Goal: Task Accomplishment & Management: Use online tool/utility

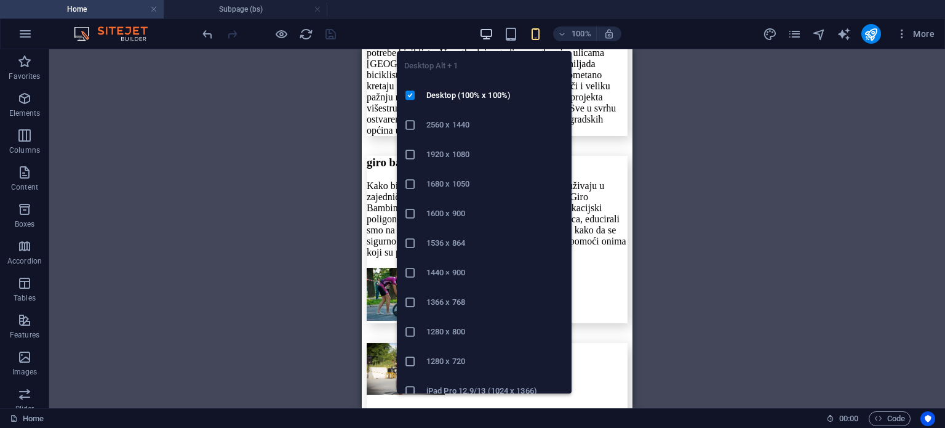
click at [491, 37] on icon "button" at bounding box center [486, 34] width 14 height 14
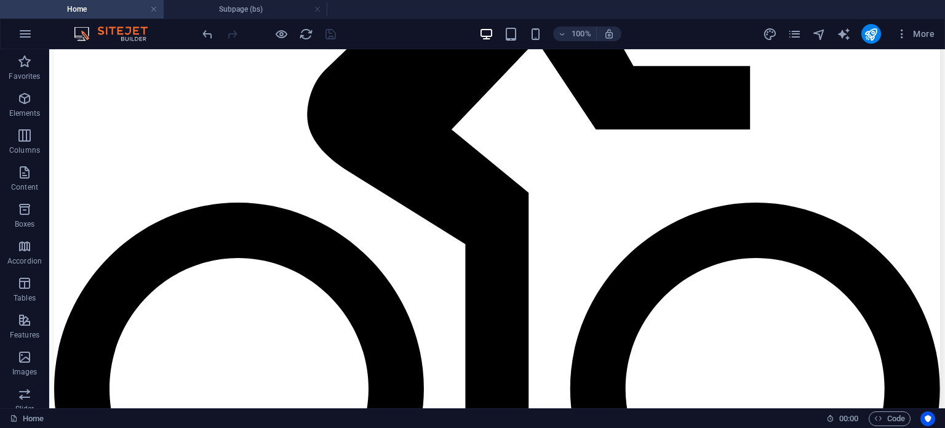
scroll to position [2372, 0]
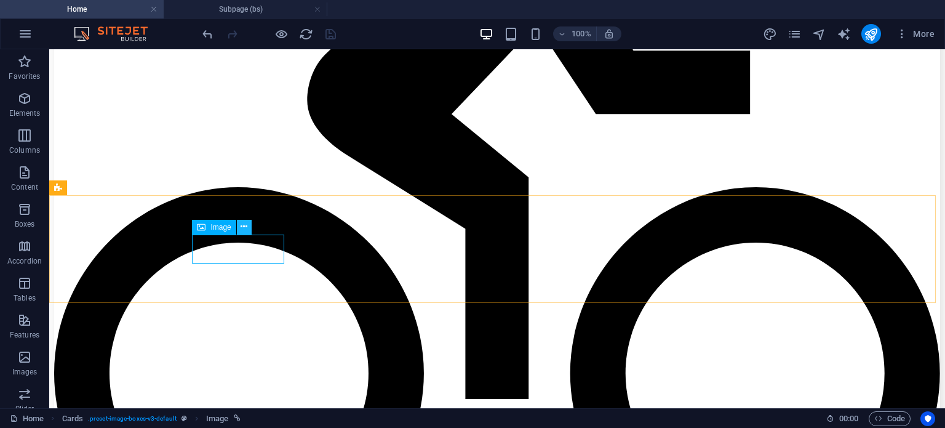
click at [242, 227] on icon at bounding box center [244, 226] width 7 height 13
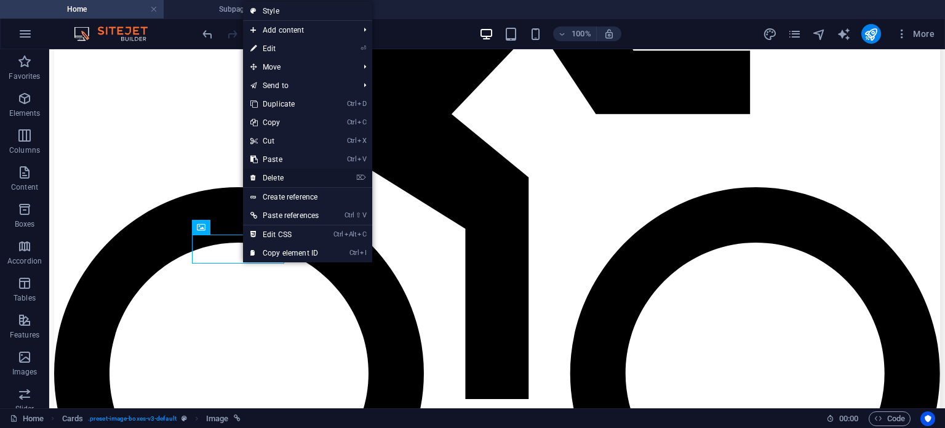
click at [284, 173] on link "⌦ Delete" at bounding box center [284, 178] width 83 height 18
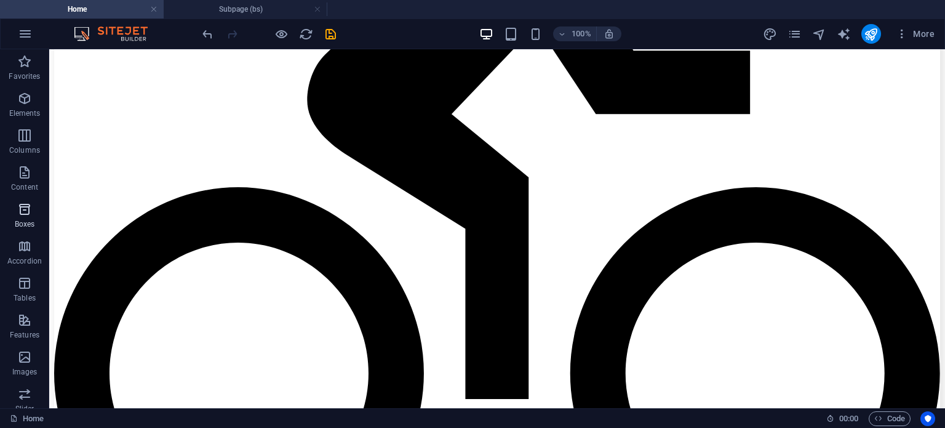
click at [27, 215] on icon "button" at bounding box center [24, 209] width 15 height 15
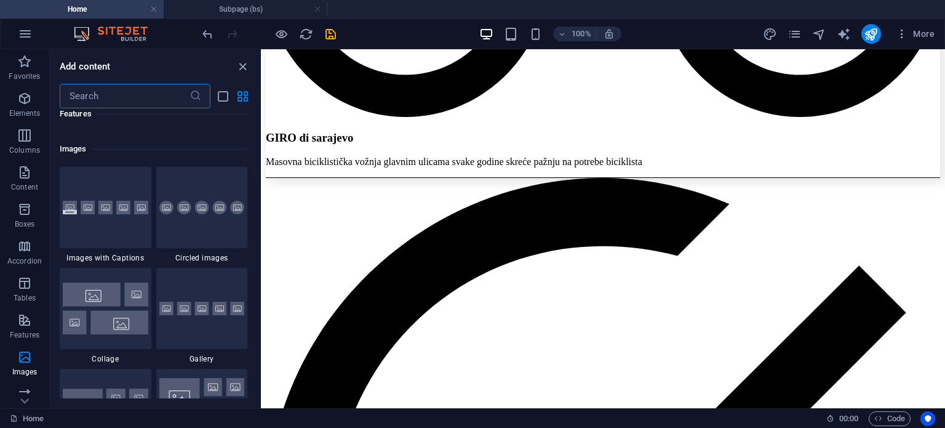
scroll to position [6280, 0]
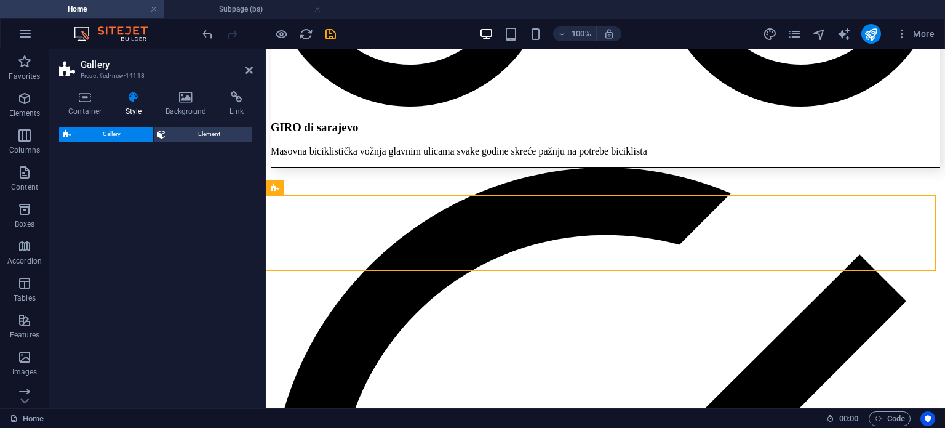
select select "rem"
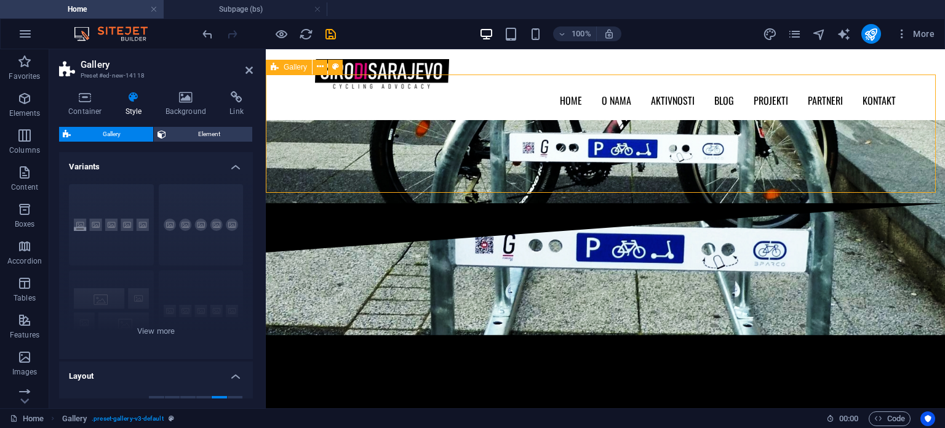
scroll to position [2480, 0]
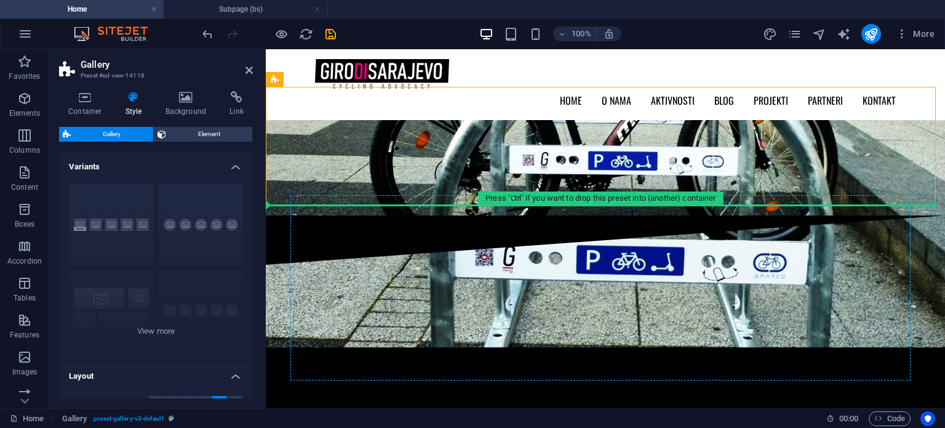
drag, startPoint x: 541, startPoint y: 116, endPoint x: 370, endPoint y: 277, distance: 234.7
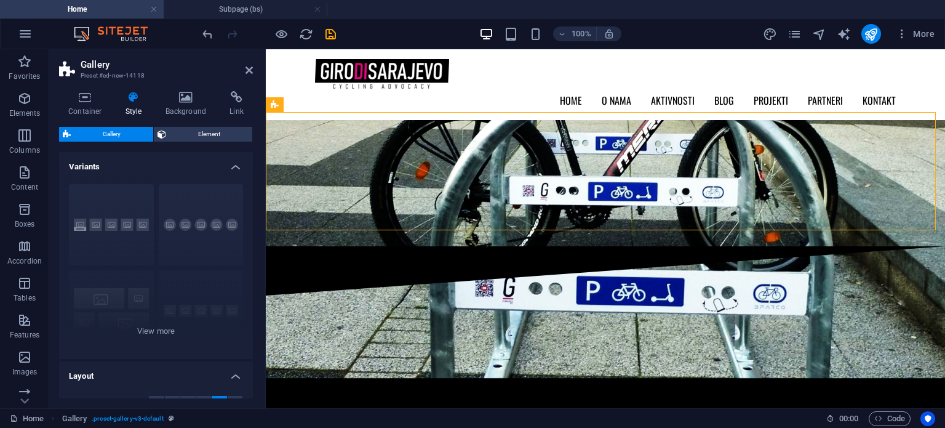
scroll to position [2433, 0]
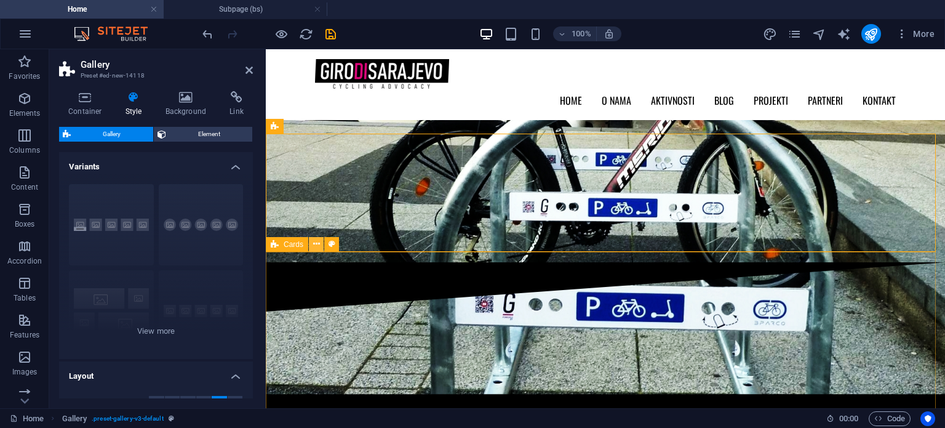
click at [317, 244] on icon at bounding box center [316, 244] width 7 height 13
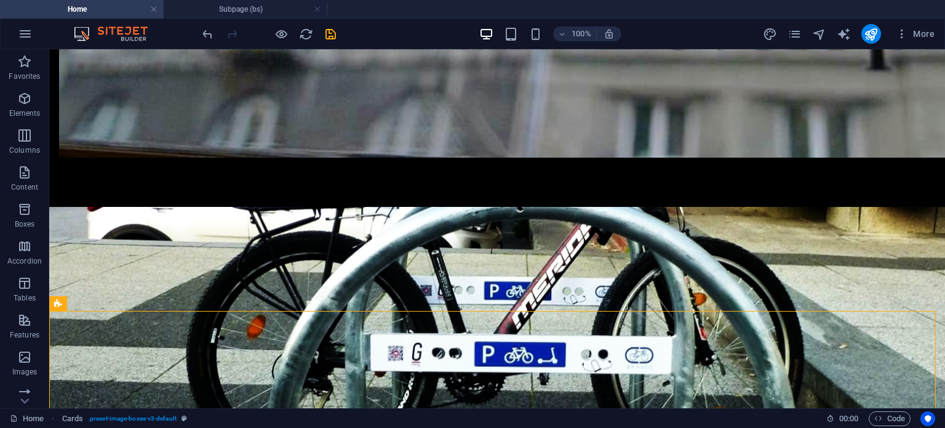
scroll to position [2434, 0]
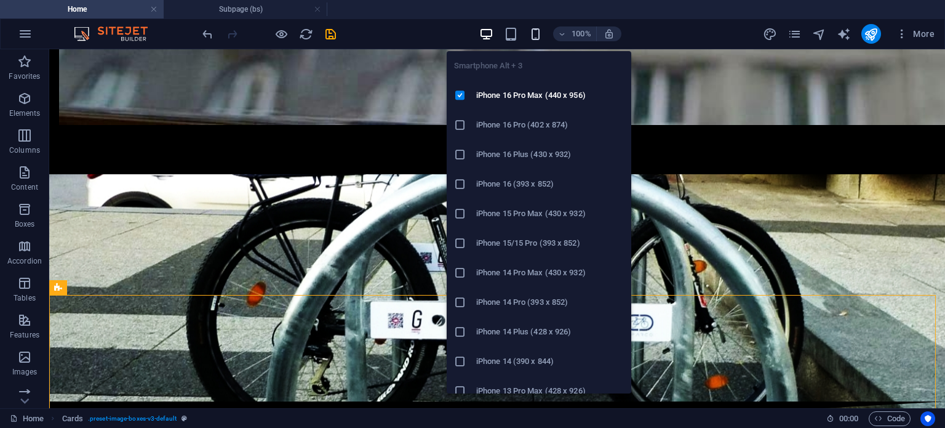
click at [536, 36] on icon "button" at bounding box center [536, 34] width 14 height 14
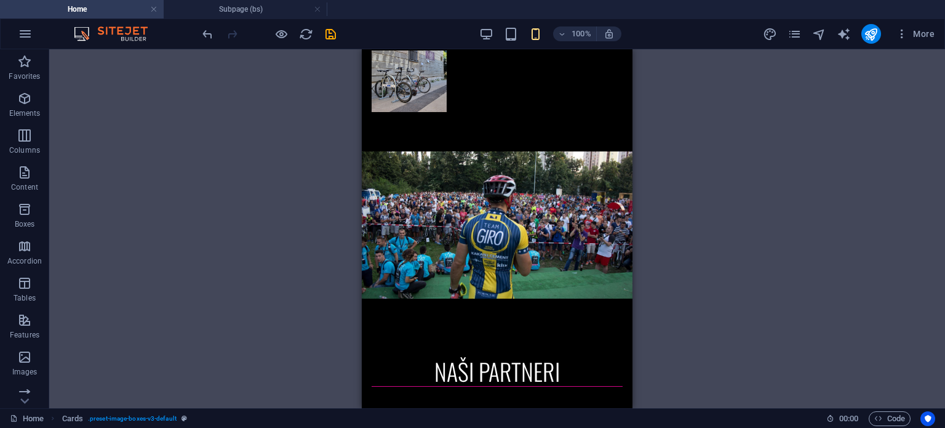
scroll to position [3193, 0]
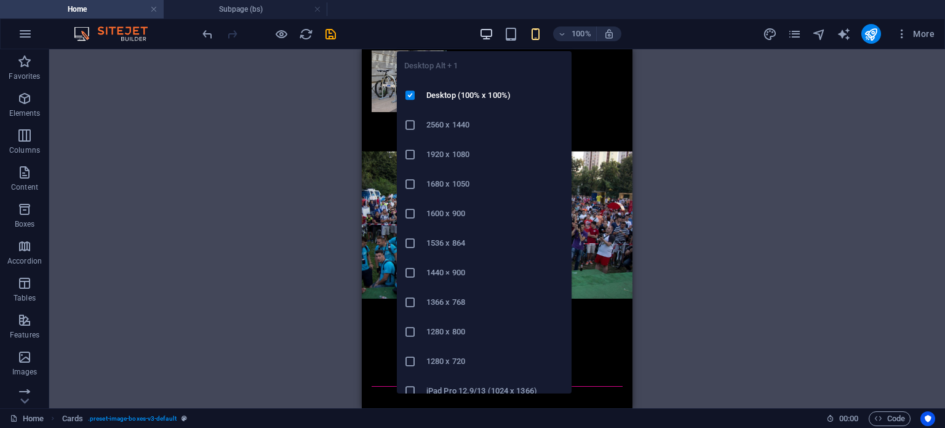
click at [486, 27] on icon "button" at bounding box center [486, 34] width 14 height 14
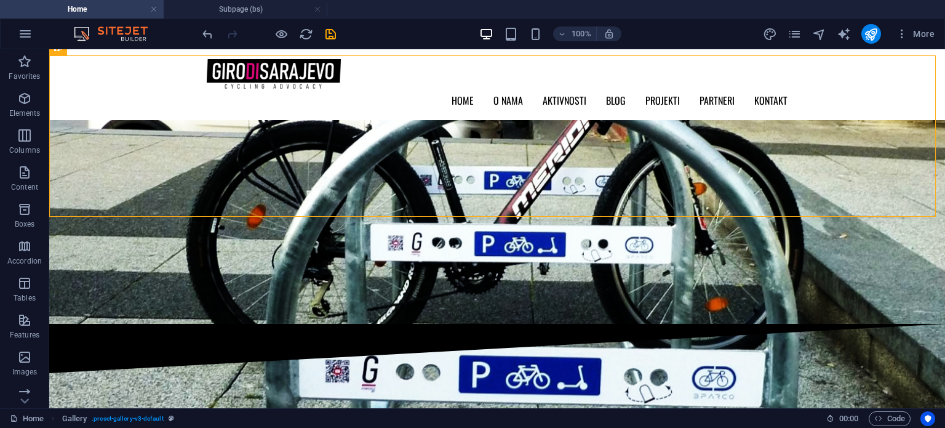
scroll to position [2510, 0]
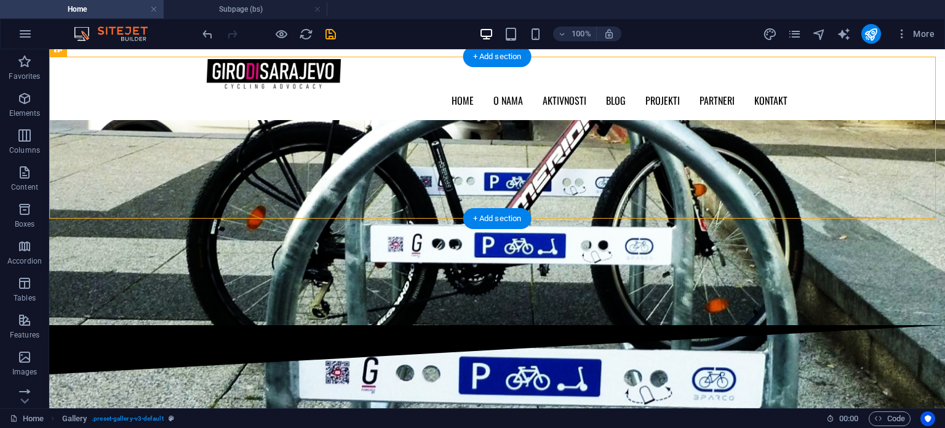
drag, startPoint x: 111, startPoint y: 108, endPoint x: 110, endPoint y: 181, distance: 72.6
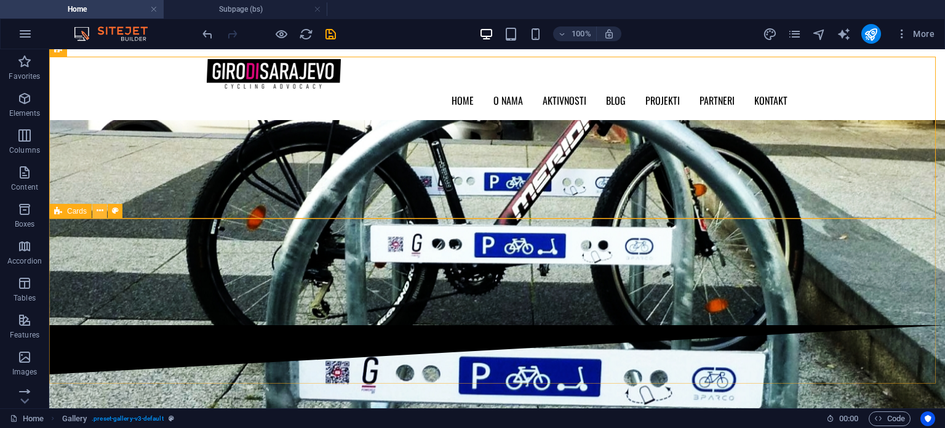
click at [99, 213] on icon at bounding box center [100, 210] width 7 height 13
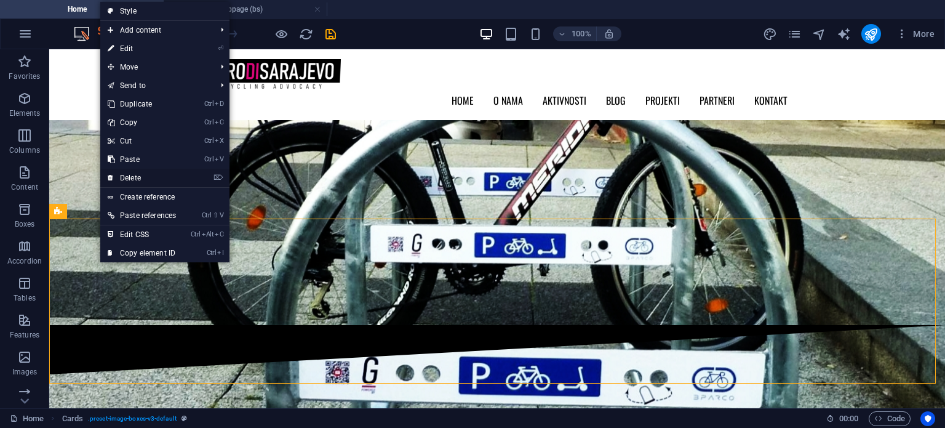
click at [139, 181] on link "⌦ Delete" at bounding box center [141, 178] width 83 height 18
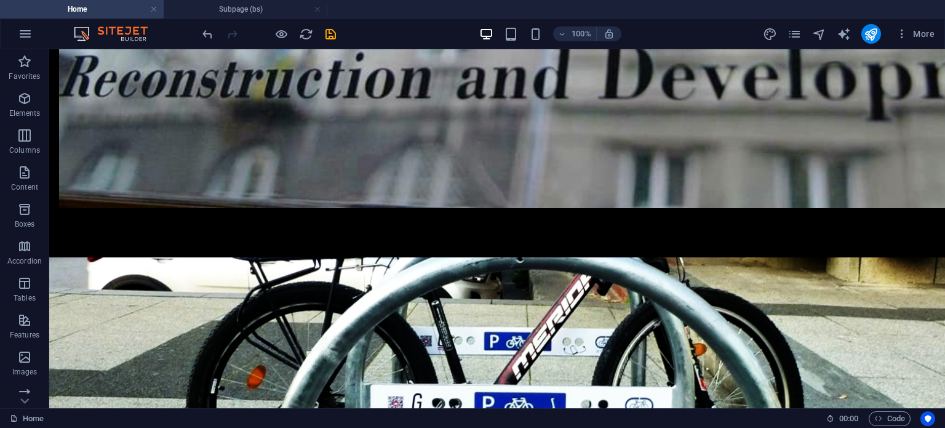
scroll to position [2402, 0]
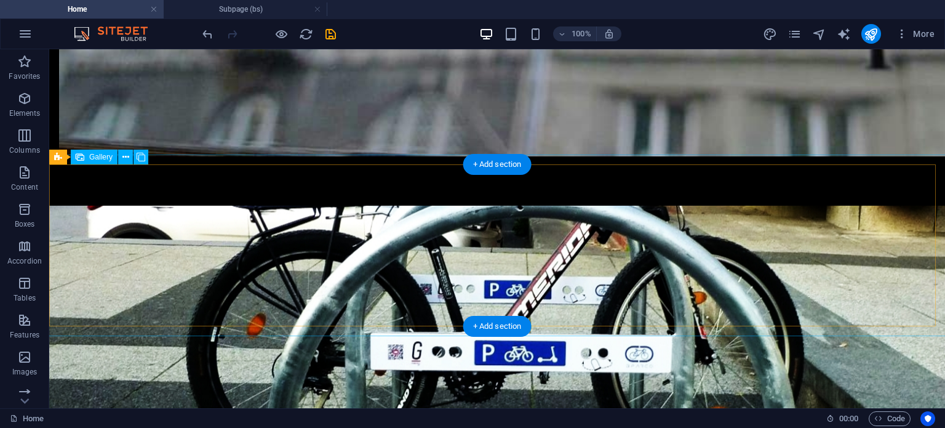
select select "4"
select select "px"
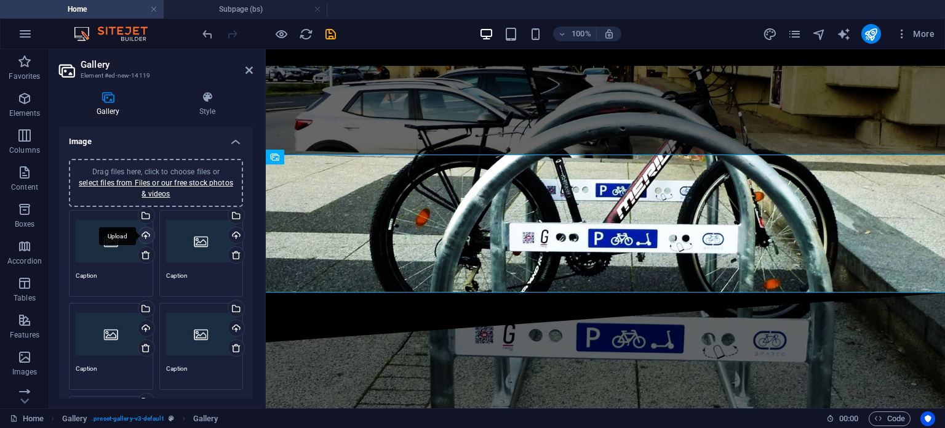
click at [145, 233] on div "Upload" at bounding box center [145, 236] width 18 height 18
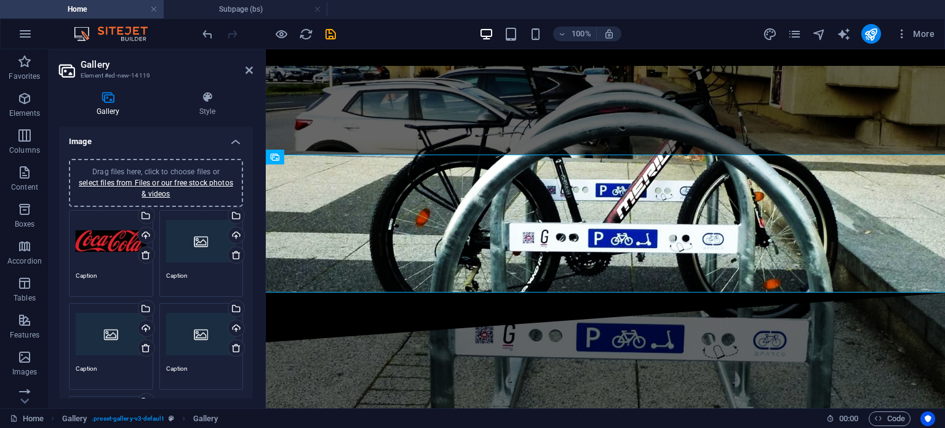
drag, startPoint x: 254, startPoint y: 232, endPoint x: 252, endPoint y: 246, distance: 14.2
click at [252, 246] on div "Gallery Style Image Drag files here, click to choose files or select files from…" at bounding box center [156, 244] width 214 height 327
click at [254, 238] on div "Gallery Style Image Drag files here, click to choose files or select files from…" at bounding box center [156, 244] width 214 height 327
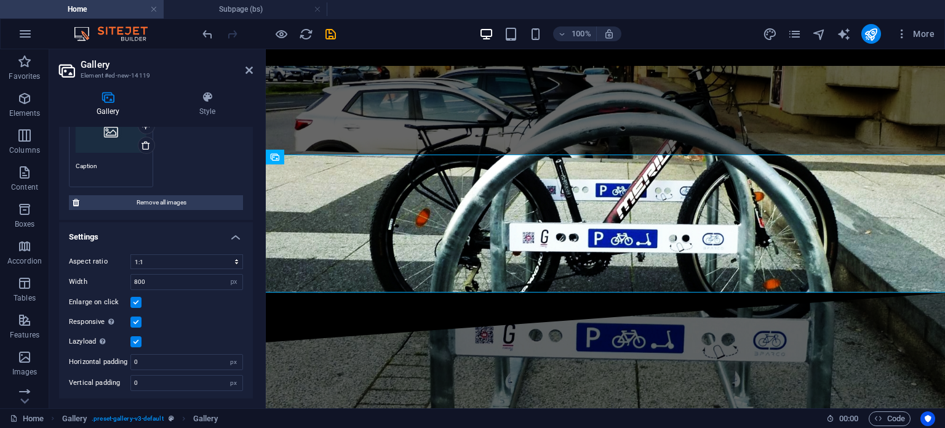
scroll to position [296, 0]
click at [235, 263] on select "No fixed aspect ratio 16:9 16:10 4:3 1:1 1:2 2:1" at bounding box center [186, 261] width 113 height 15
select select "3"
click at [130, 254] on select "No fixed aspect ratio 16:9 16:10 4:3 1:1 1:2 2:1" at bounding box center [186, 261] width 113 height 15
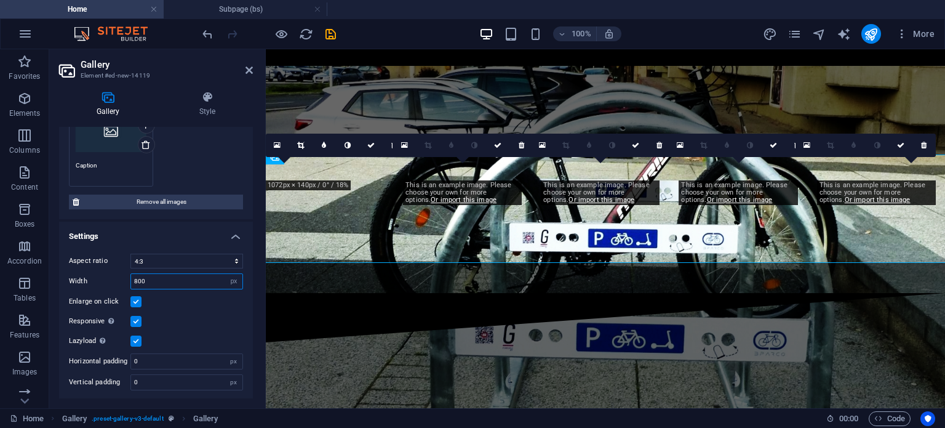
drag, startPoint x: 172, startPoint y: 278, endPoint x: 126, endPoint y: 283, distance: 46.4
click at [126, 283] on div "Width 800 px %" at bounding box center [156, 281] width 174 height 16
type input "400"
click at [142, 302] on div "Enlarge on click" at bounding box center [156, 301] width 174 height 15
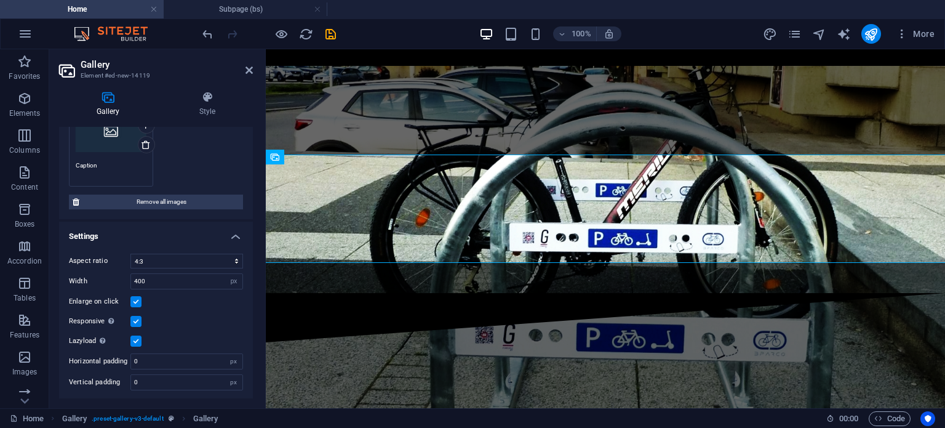
click at [135, 301] on label at bounding box center [135, 301] width 11 height 11
click at [0, 0] on input "Enlarge on click" at bounding box center [0, 0] width 0 height 0
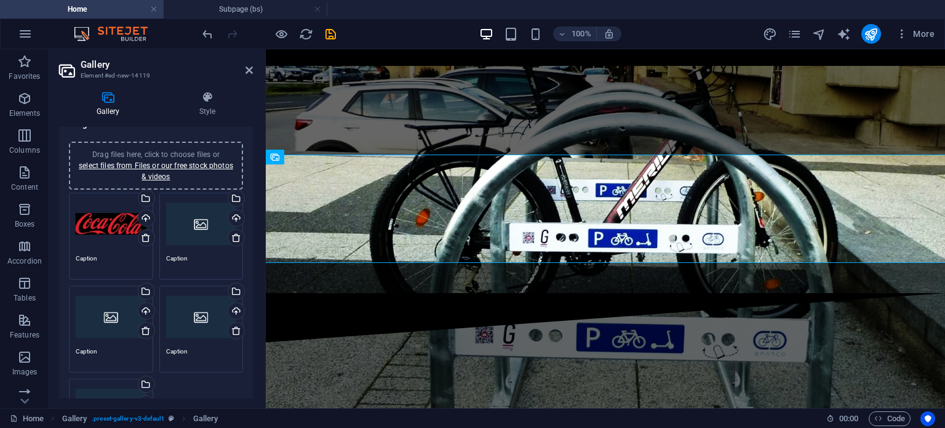
scroll to position [0, 0]
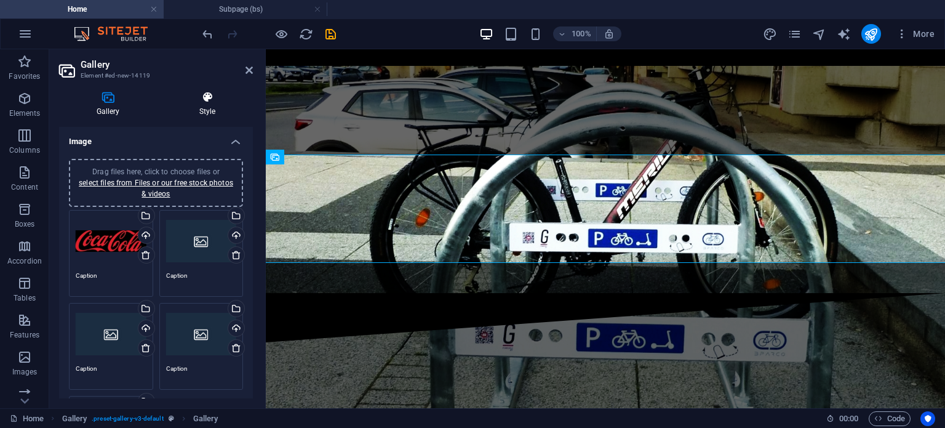
click at [205, 108] on h4 "Style" at bounding box center [207, 104] width 91 height 26
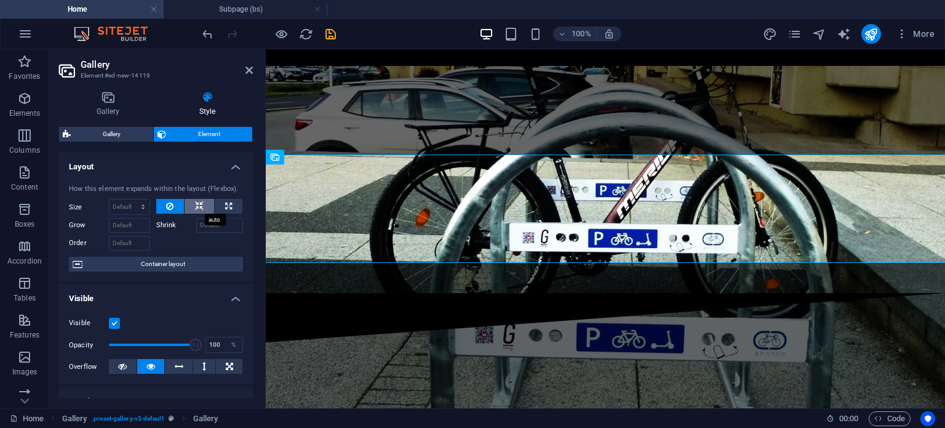
click at [192, 205] on button at bounding box center [200, 206] width 30 height 15
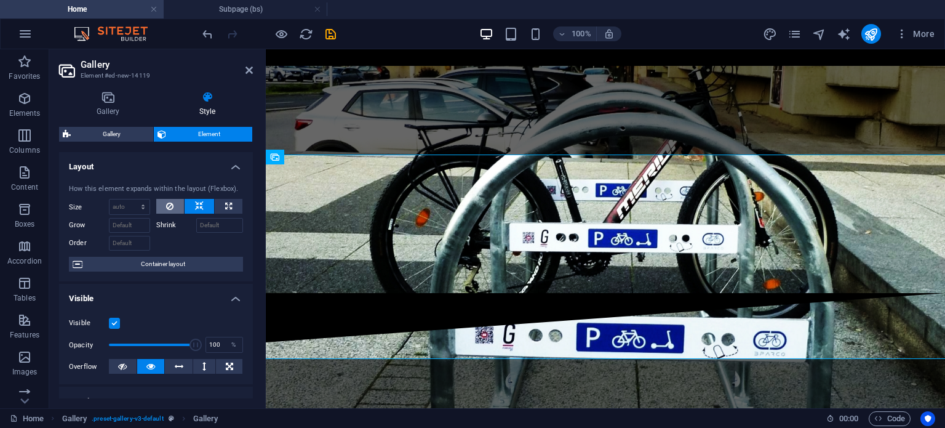
click at [167, 207] on icon at bounding box center [169, 206] width 7 height 15
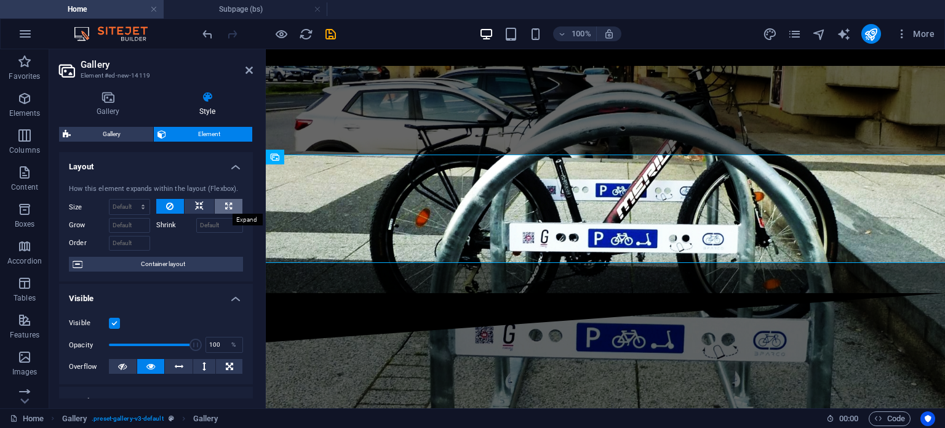
click at [222, 206] on button at bounding box center [229, 206] width 28 height 15
type input "100"
select select "%"
click at [170, 209] on icon at bounding box center [169, 206] width 7 height 15
click at [134, 226] on input "Grow" at bounding box center [129, 225] width 41 height 15
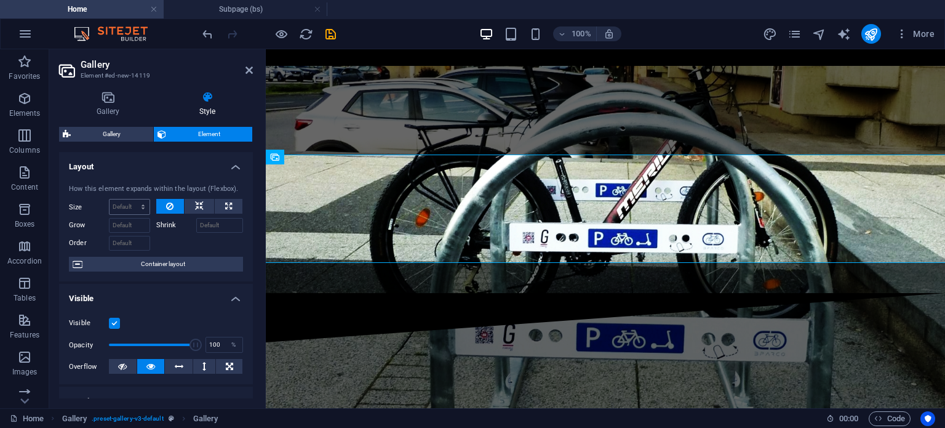
click at [148, 207] on div "Default auto px % 1/1 1/2 1/3 1/4 1/5 1/6 1/7 1/8 1/9 1/10" at bounding box center [129, 207] width 41 height 16
click at [140, 206] on select "Default auto px % 1/1 1/2 1/3 1/4 1/5 1/6 1/7 1/8 1/9 1/10" at bounding box center [130, 206] width 40 height 15
click at [110, 199] on select "Default auto px % 1/1 1/2 1/3 1/4 1/5 1/6 1/7 1/8 1/9 1/10" at bounding box center [130, 206] width 40 height 15
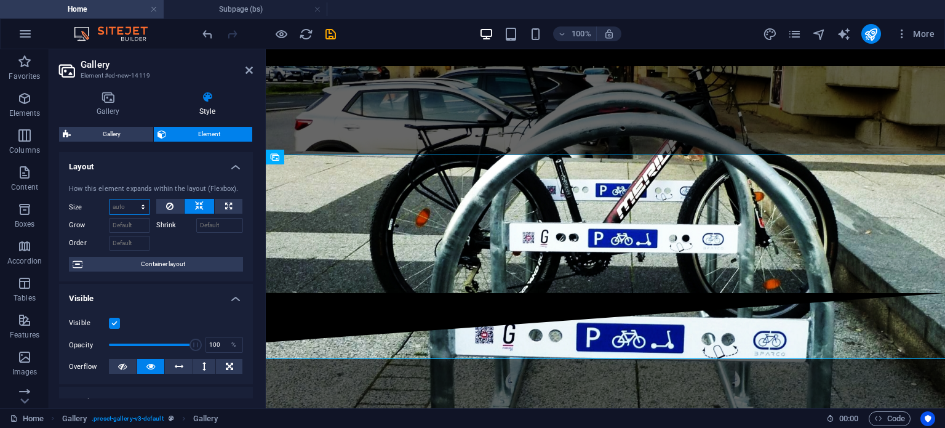
click at [140, 204] on select "Default auto px % 1/1 1/2 1/3 1/4 1/5 1/6 1/7 1/8 1/9 1/10" at bounding box center [130, 206] width 40 height 15
click at [110, 199] on select "Default auto px % 1/1 1/2 1/3 1/4 1/5 1/6 1/7 1/8 1/9 1/10" at bounding box center [130, 206] width 40 height 15
click at [170, 208] on icon at bounding box center [169, 206] width 7 height 15
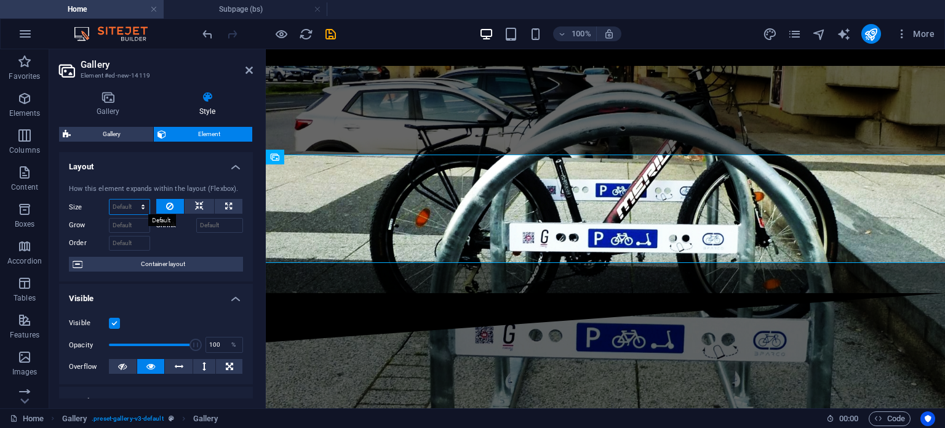
click at [142, 209] on select "Default auto px % 1/1 1/2 1/3 1/4 1/5 1/6 1/7 1/8 1/9 1/10" at bounding box center [130, 206] width 40 height 15
click at [139, 223] on input "Grow" at bounding box center [129, 225] width 41 height 15
click at [143, 204] on select "Default auto px % 1/1 1/2 1/3 1/4 1/5 1/6 1/7 1/8 1/9 1/10" at bounding box center [130, 206] width 40 height 15
select select "px"
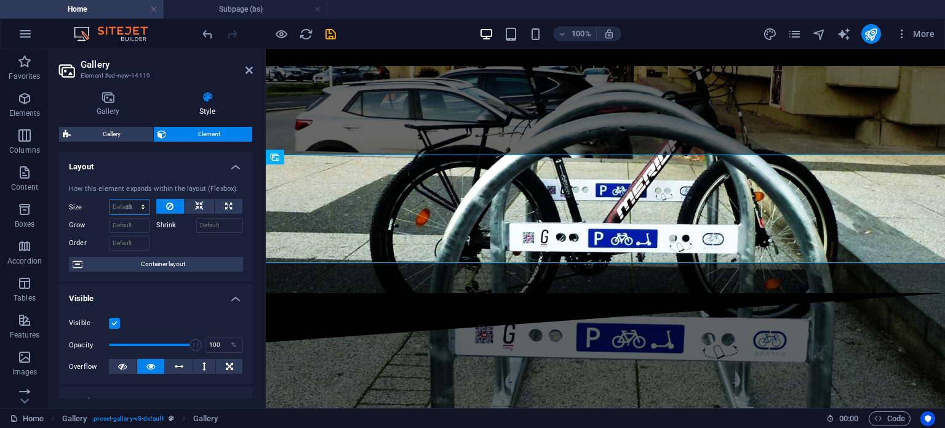
click at [130, 199] on select "Default auto px % 1/1 1/2 1/3 1/4 1/5 1/6 1/7 1/8 1/9 1/10" at bounding box center [130, 206] width 40 height 15
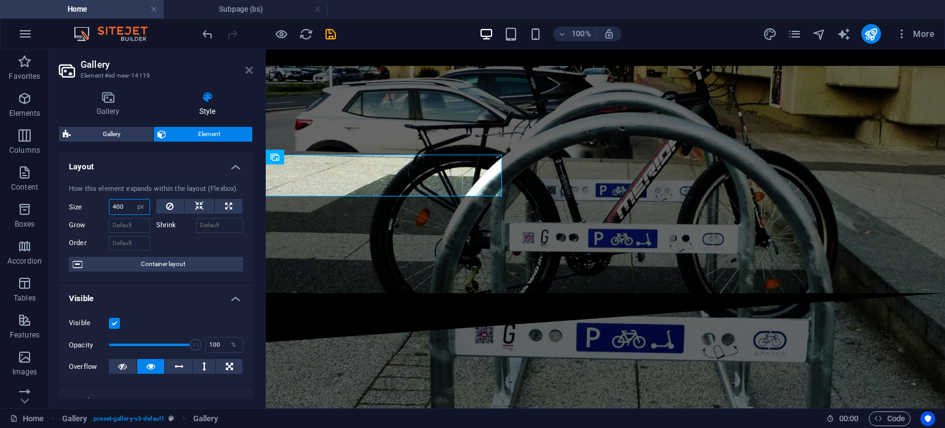
type input "400"
click at [246, 68] on icon at bounding box center [249, 70] width 7 height 10
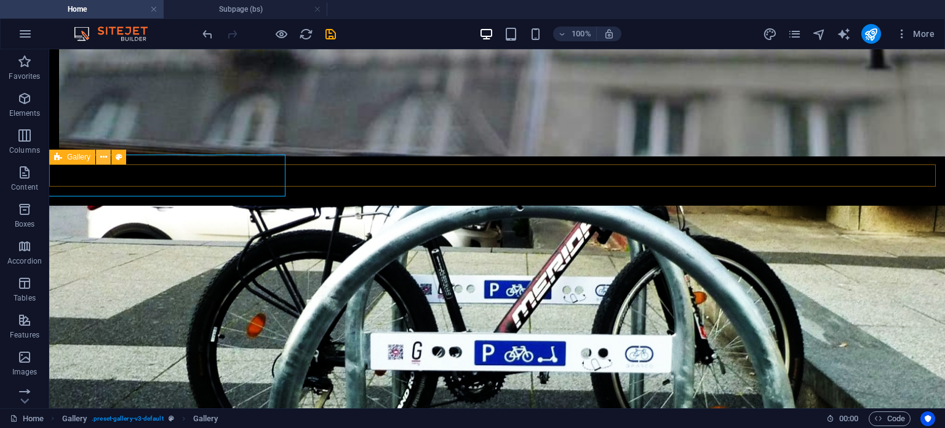
click at [103, 159] on icon at bounding box center [103, 157] width 7 height 13
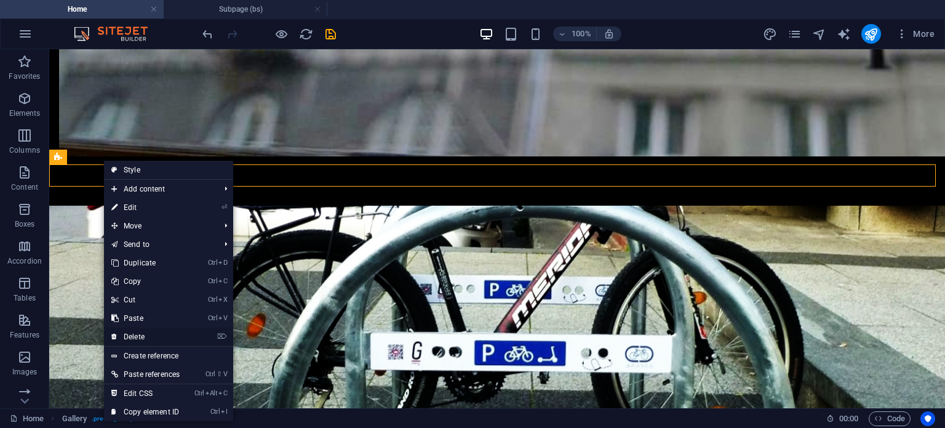
click at [155, 334] on link "⌦ Delete" at bounding box center [145, 336] width 83 height 18
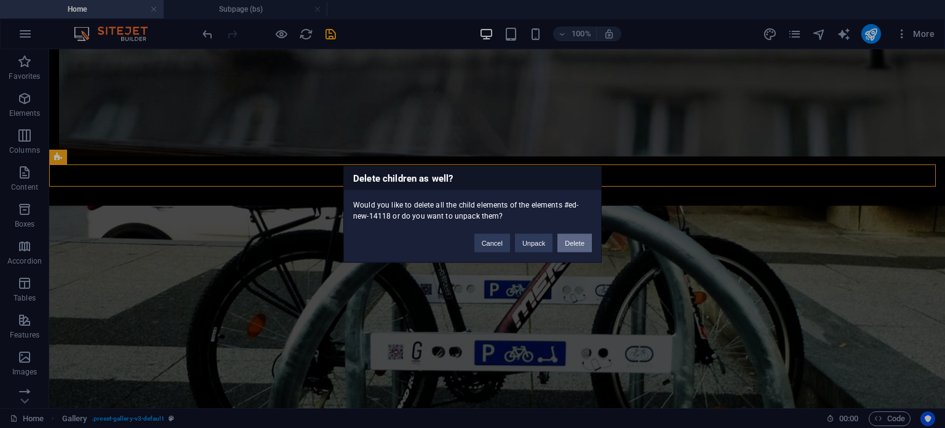
click at [574, 243] on button "Delete" at bounding box center [575, 242] width 34 height 18
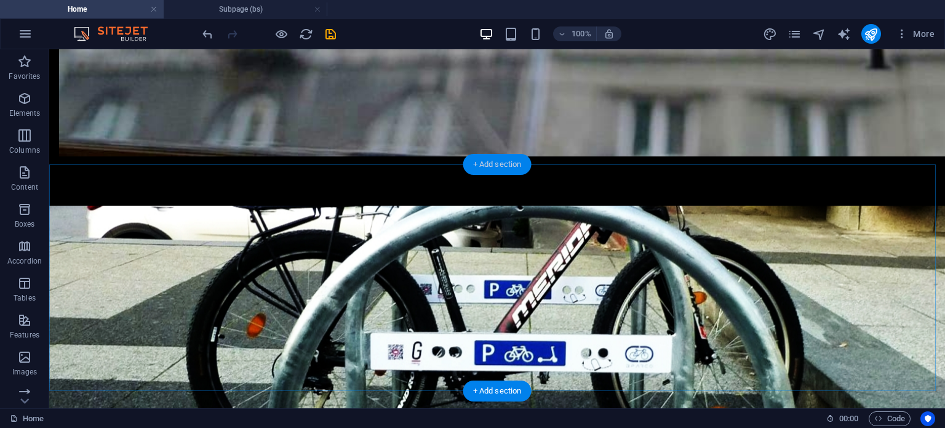
click at [492, 163] on div "+ Add section" at bounding box center [497, 164] width 68 height 21
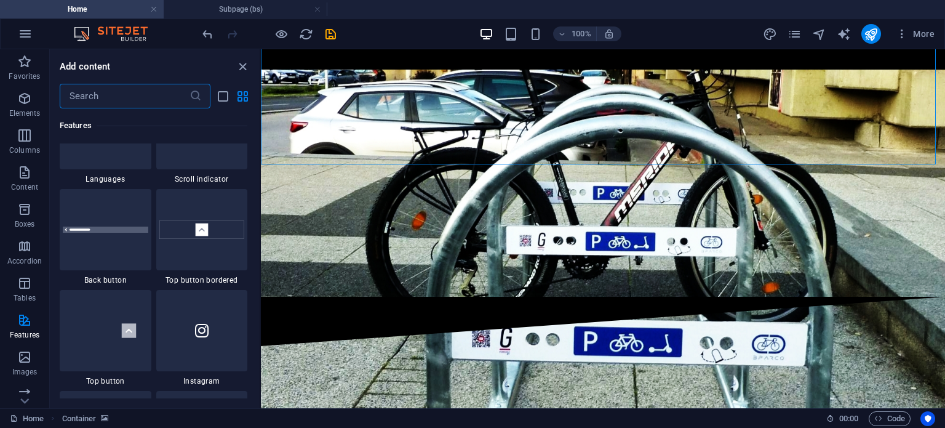
scroll to position [5783, 0]
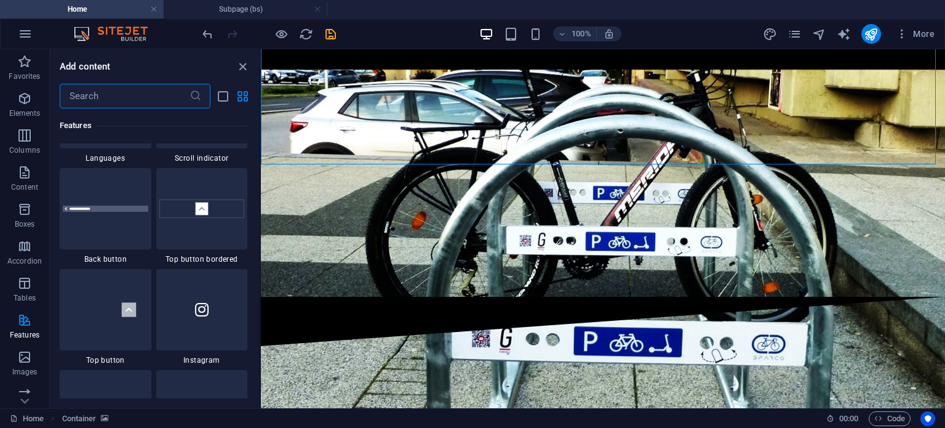
click at [256, 374] on div "Favorites 1 Star Headline 1 Star Container Elements 1 Star Headline 1 Star Text…" at bounding box center [155, 253] width 210 height 290
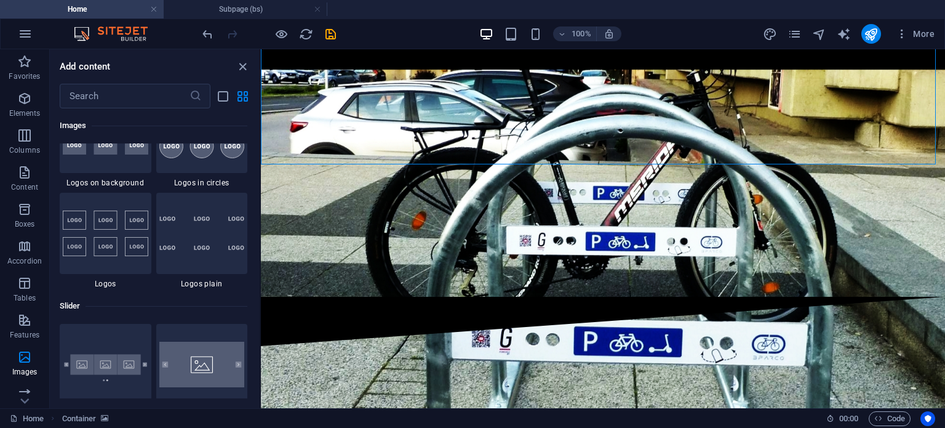
scroll to position [7051, 0]
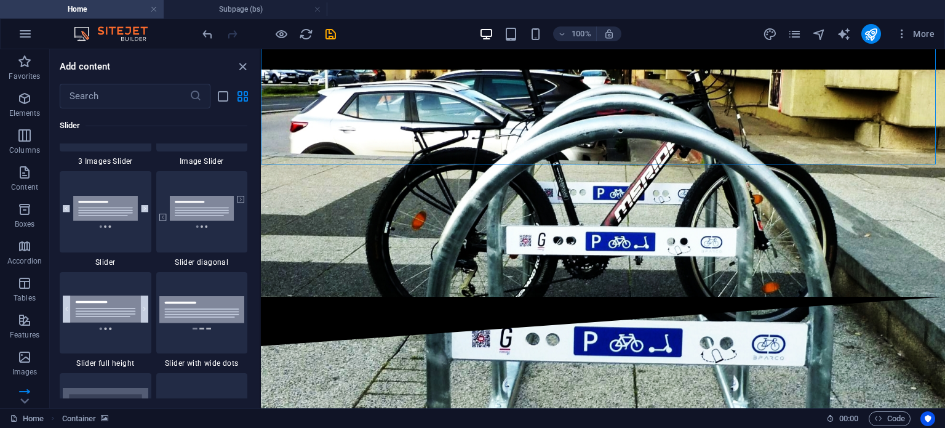
click at [255, 263] on div "Favorites 1 Star Headline 1 Star Container Elements 1 Star Headline 1 Star Text…" at bounding box center [155, 253] width 210 height 290
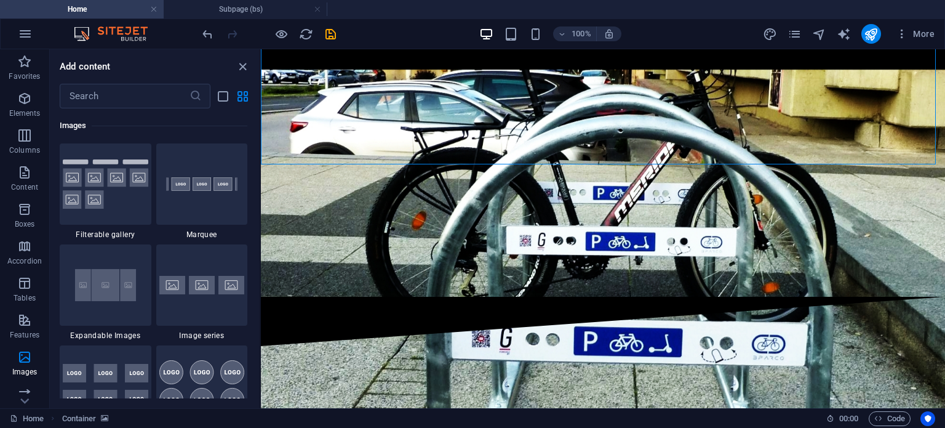
scroll to position [6798, 0]
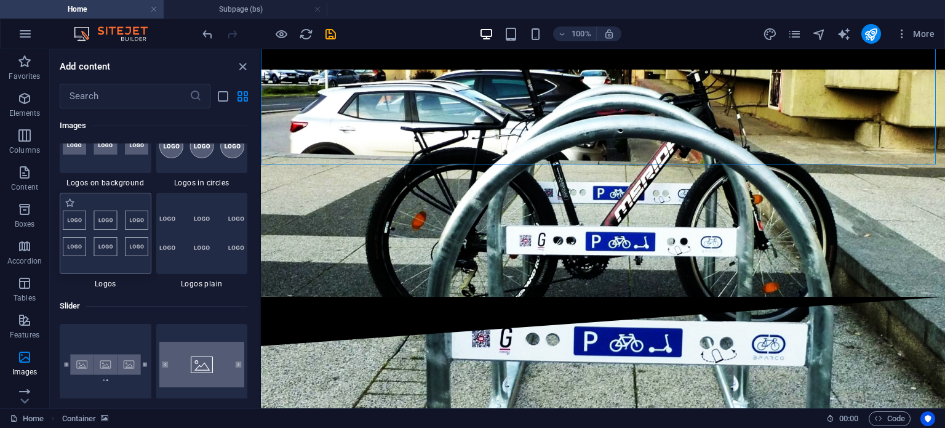
click at [122, 225] on img at bounding box center [106, 234] width 86 height 46
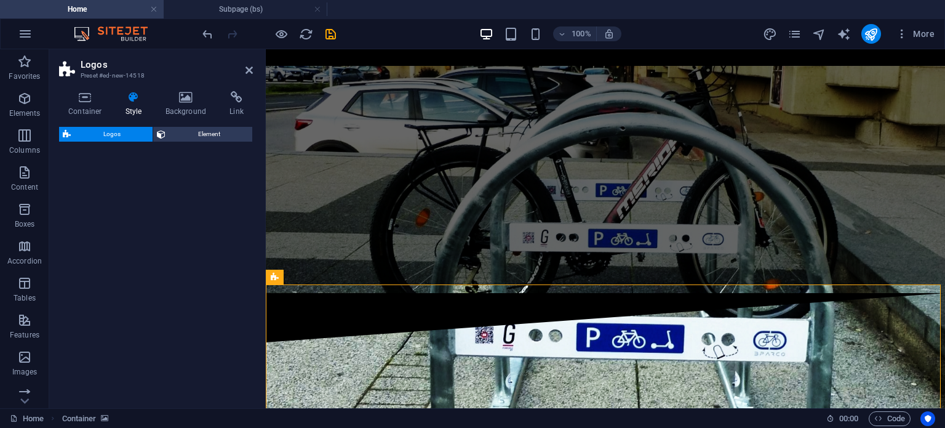
select select "rem"
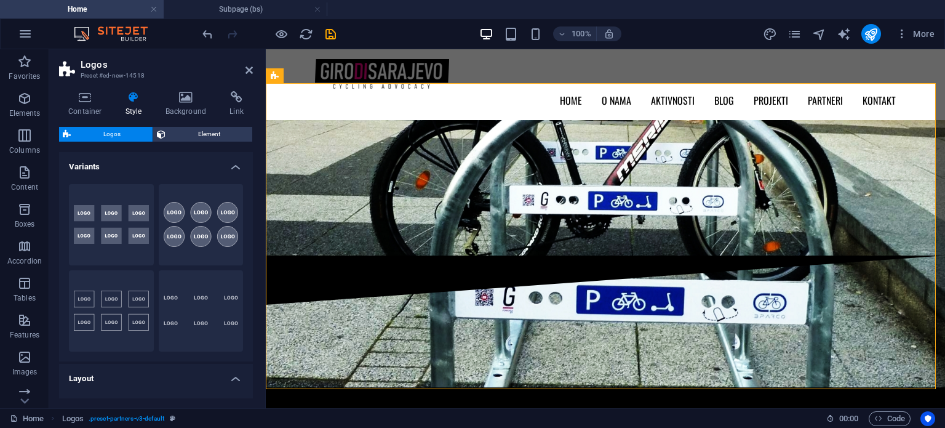
scroll to position [2435, 0]
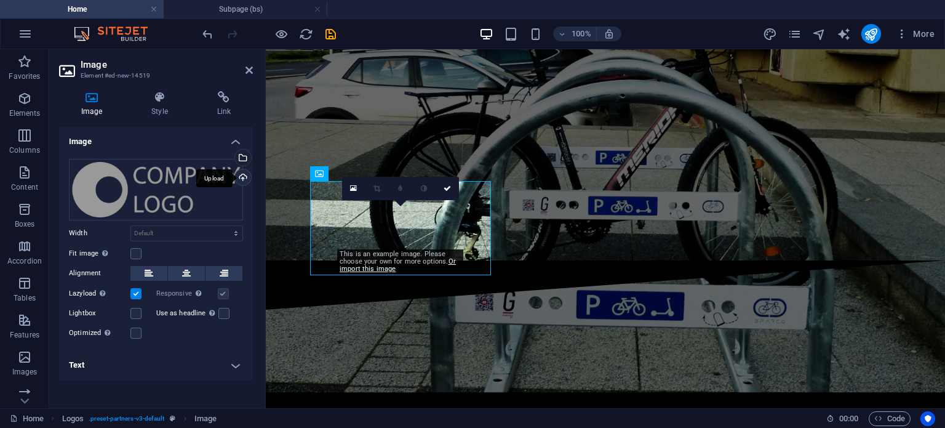
click at [243, 175] on div "Upload" at bounding box center [242, 178] width 18 height 18
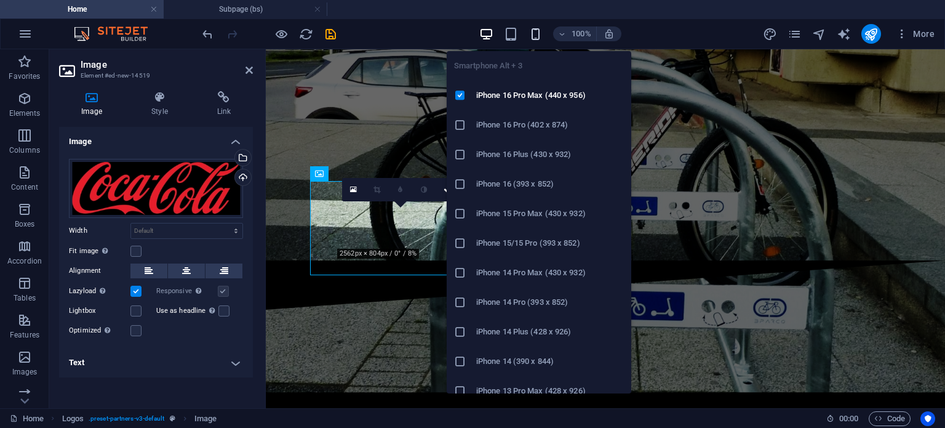
click at [534, 36] on icon "button" at bounding box center [536, 34] width 14 height 14
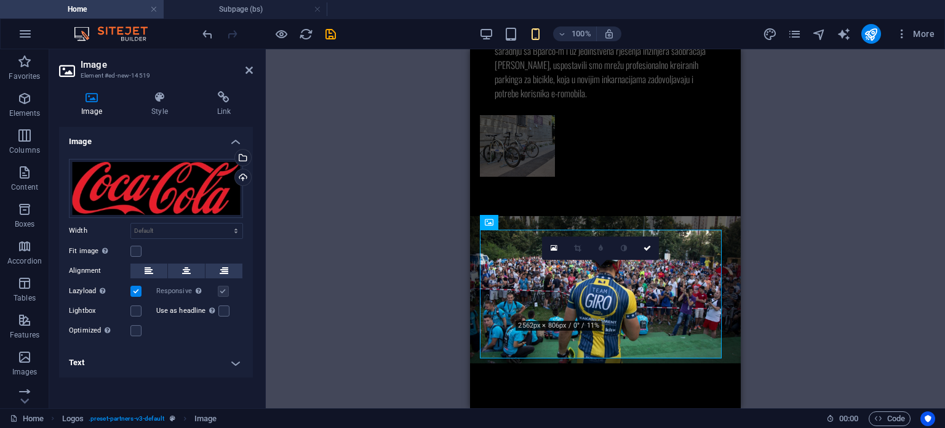
scroll to position [3122, 0]
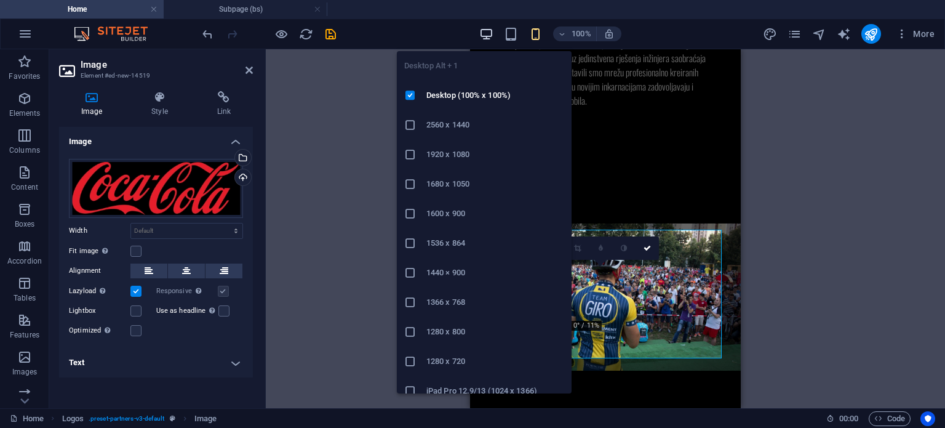
click at [491, 30] on icon "button" at bounding box center [486, 34] width 14 height 14
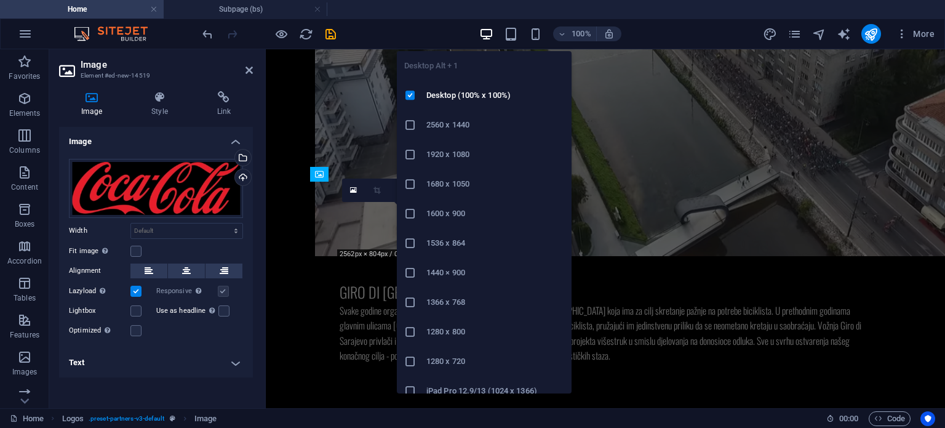
scroll to position [2421, 0]
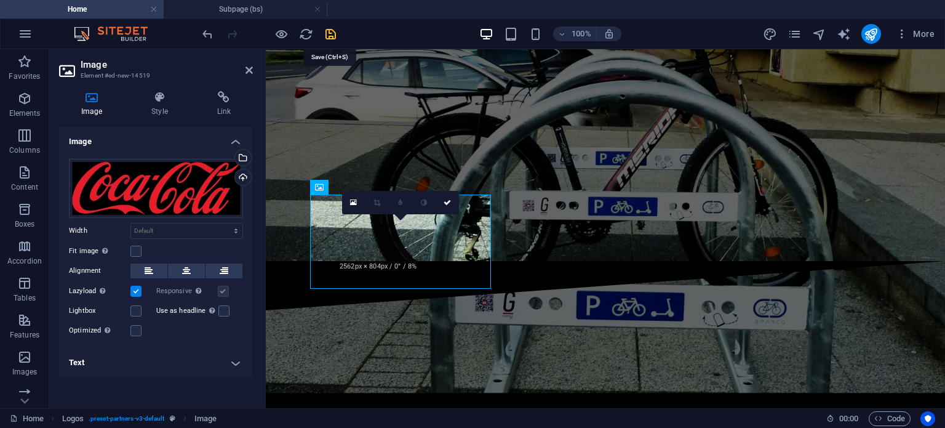
click at [331, 34] on icon "save" at bounding box center [331, 34] width 14 height 14
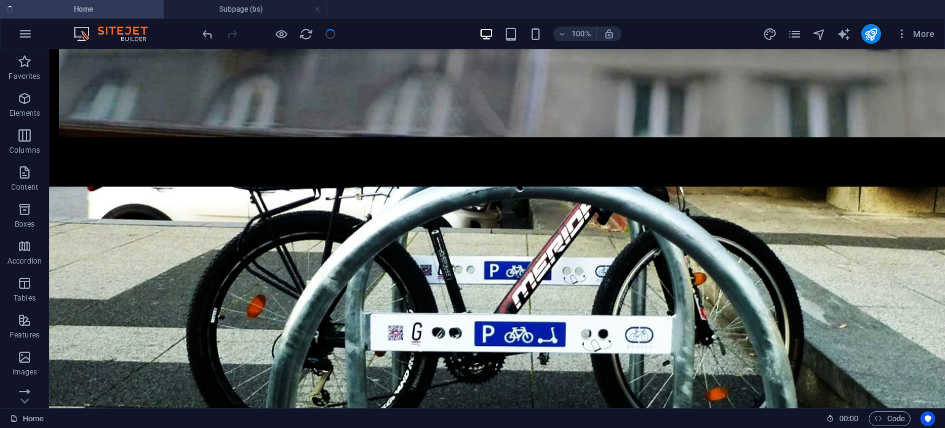
checkbox input "false"
click at [254, 190] on icon at bounding box center [254, 187] width 7 height 13
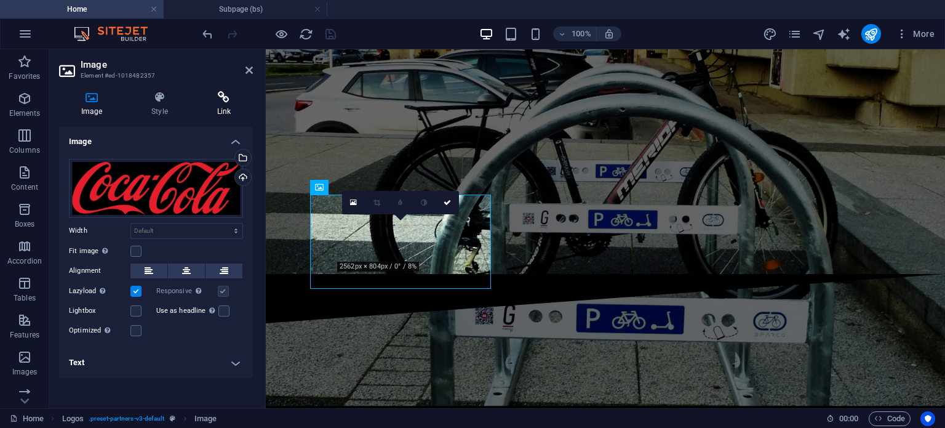
click at [228, 105] on h4 "Link" at bounding box center [224, 104] width 58 height 26
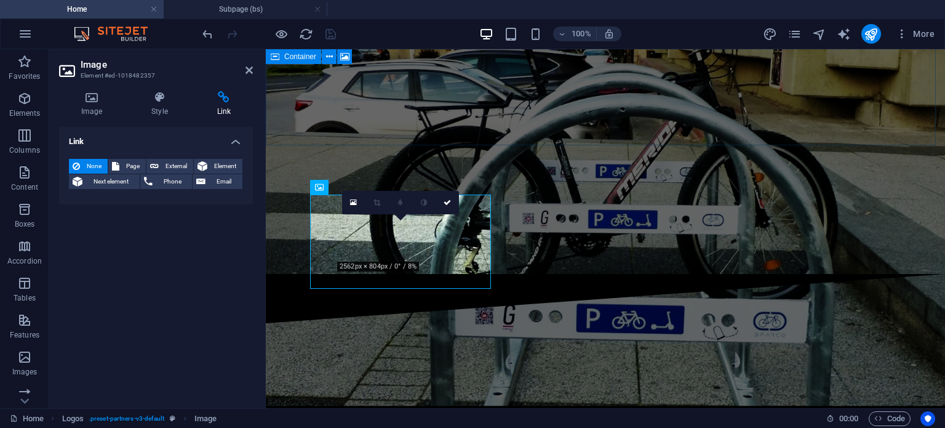
click at [103, 138] on h4 "Link" at bounding box center [156, 138] width 194 height 22
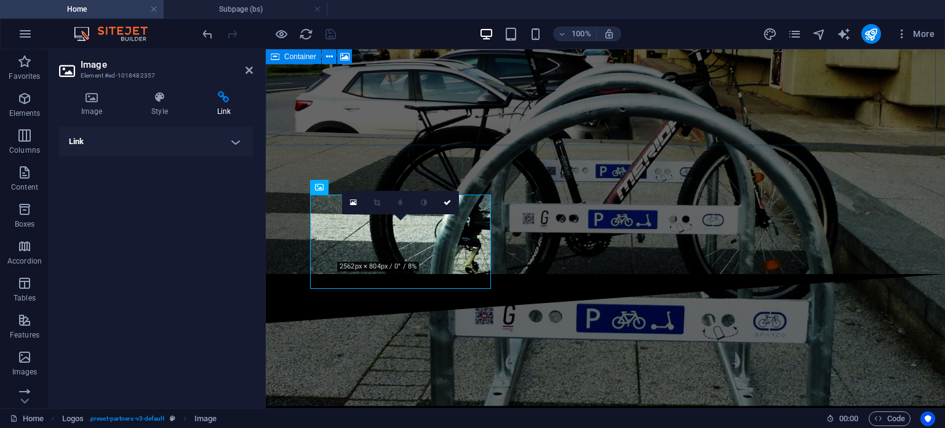
click at [103, 138] on h4 "Link" at bounding box center [156, 142] width 194 height 30
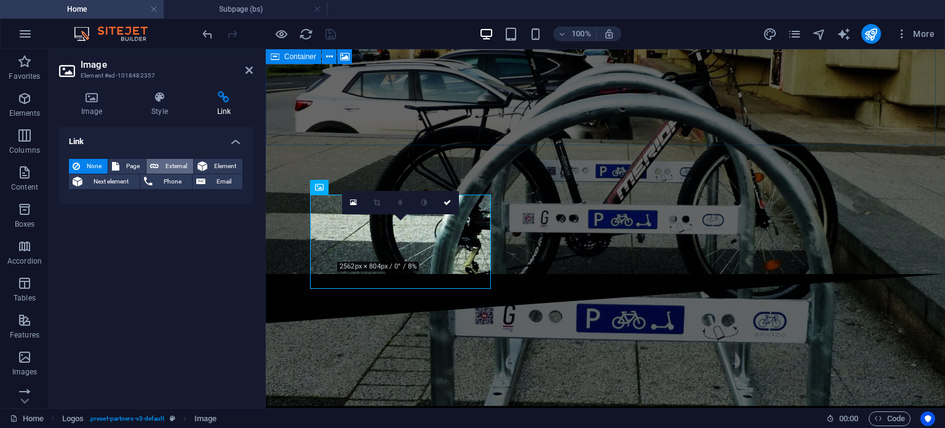
click at [159, 164] on button "External" at bounding box center [169, 166] width 47 height 15
select select "blank"
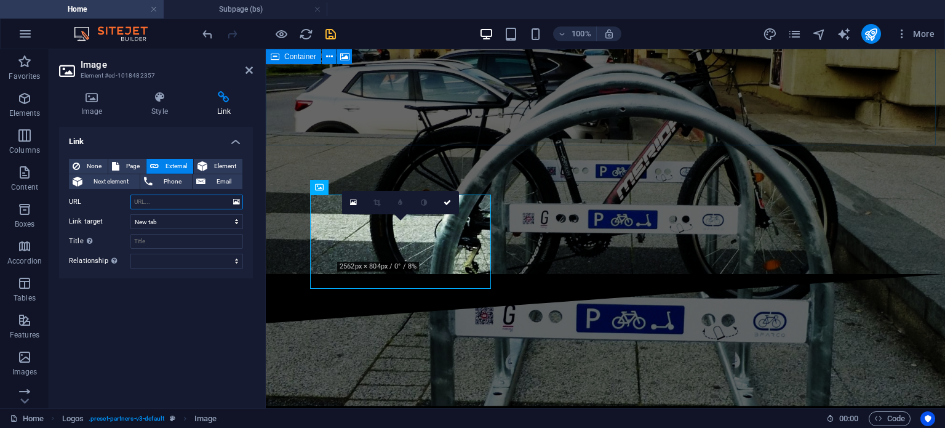
paste input "[URL][DOMAIN_NAME]"
type input "[URL][DOMAIN_NAME]"
click at [248, 68] on icon at bounding box center [249, 70] width 7 height 10
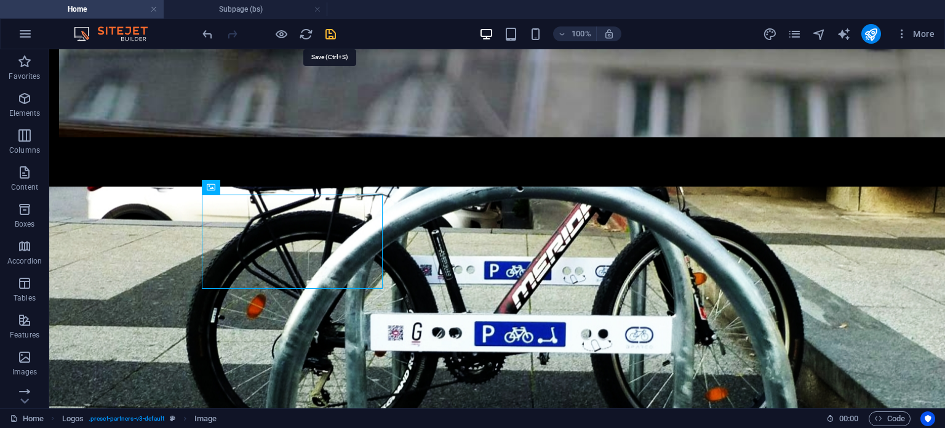
click at [331, 32] on icon "save" at bounding box center [331, 34] width 14 height 14
checkbox input "false"
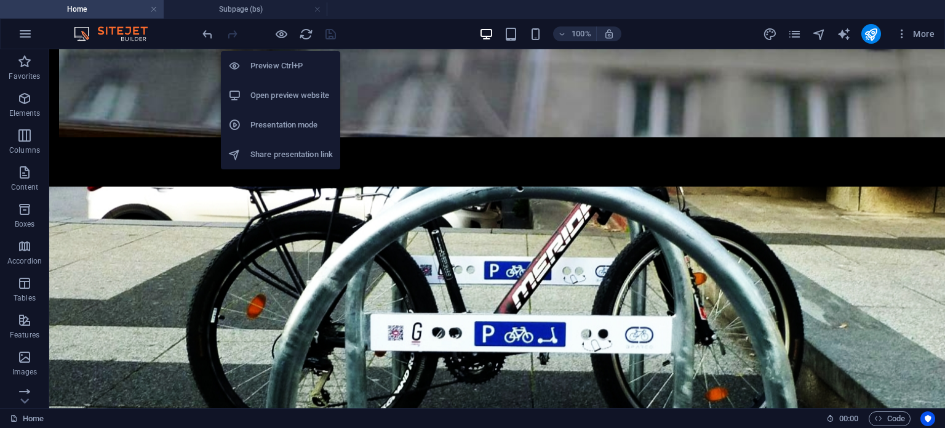
click at [282, 94] on h6 "Open preview website" at bounding box center [292, 95] width 82 height 15
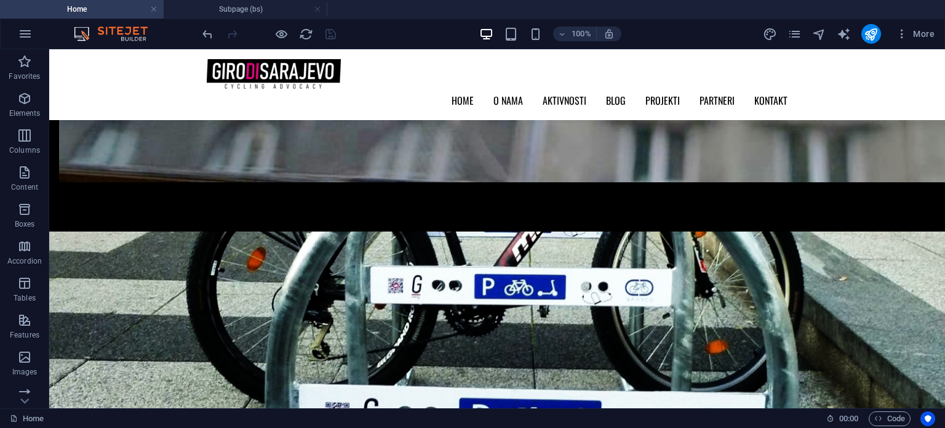
scroll to position [2371, 0]
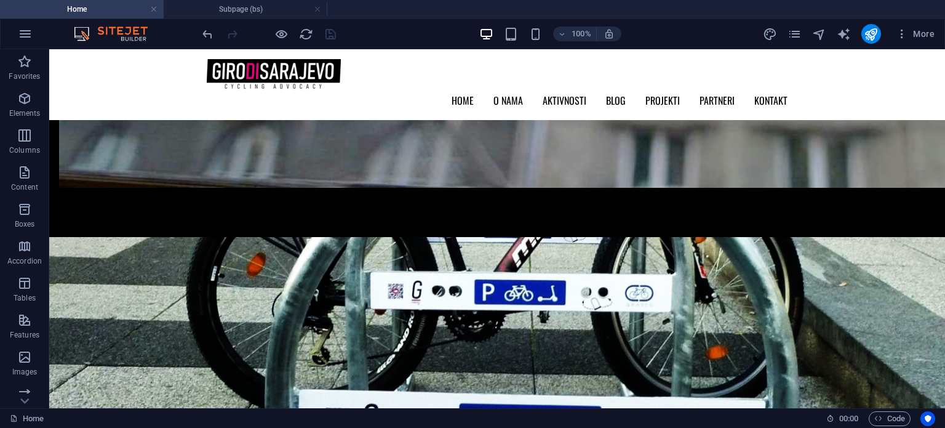
click at [329, 34] on div at bounding box center [269, 34] width 138 height 20
